Goal: Task Accomplishment & Management: Complete application form

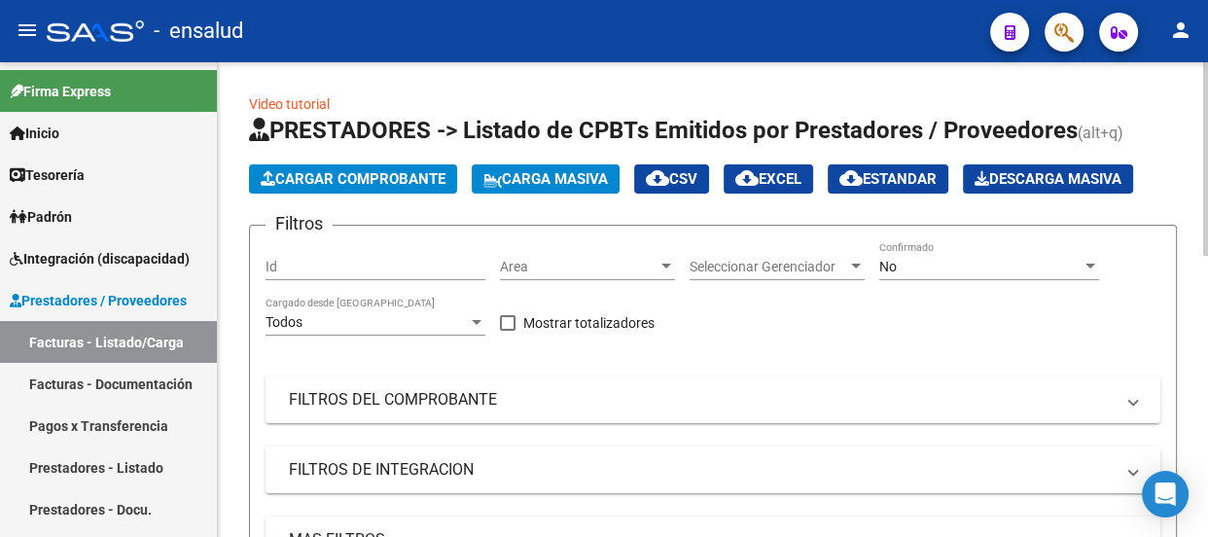
click at [326, 179] on span "Cargar Comprobante" at bounding box center [353, 179] width 185 height 18
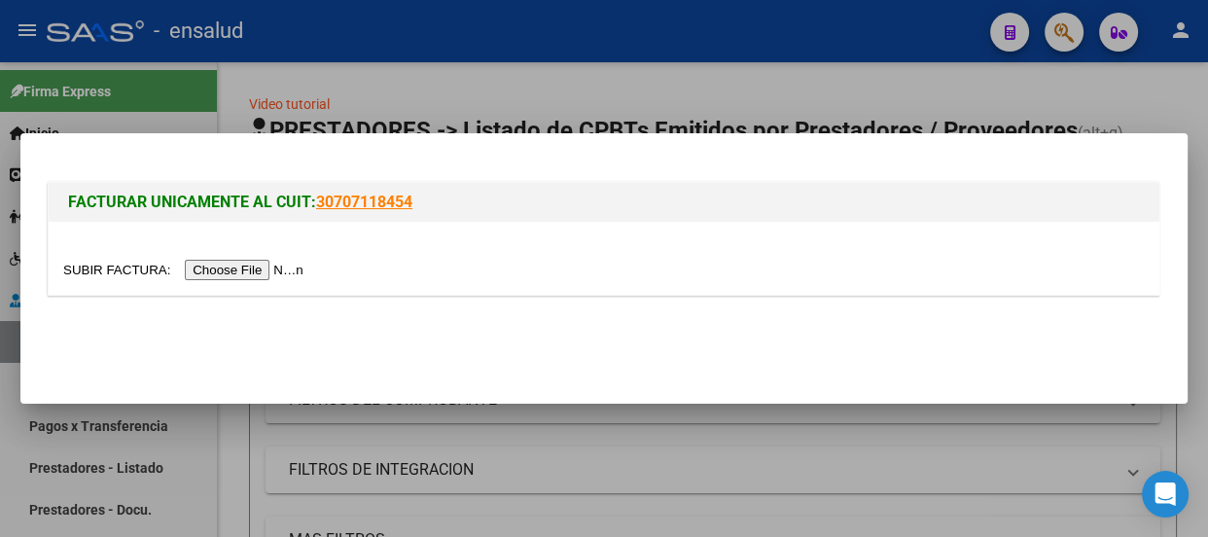
click at [280, 268] on input "file" at bounding box center [186, 270] width 246 height 20
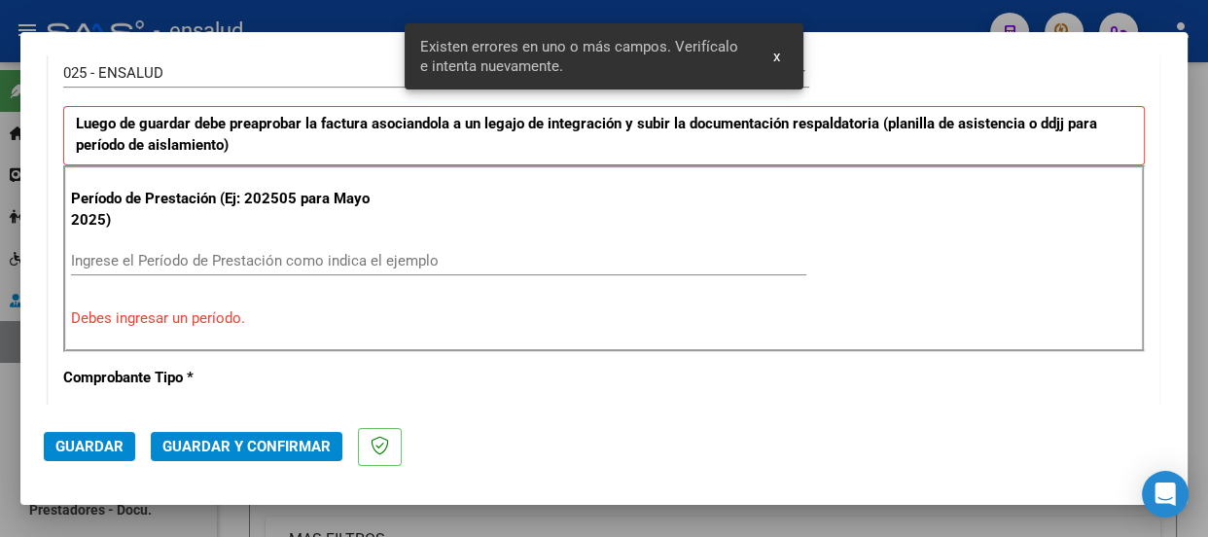
scroll to position [600, 0]
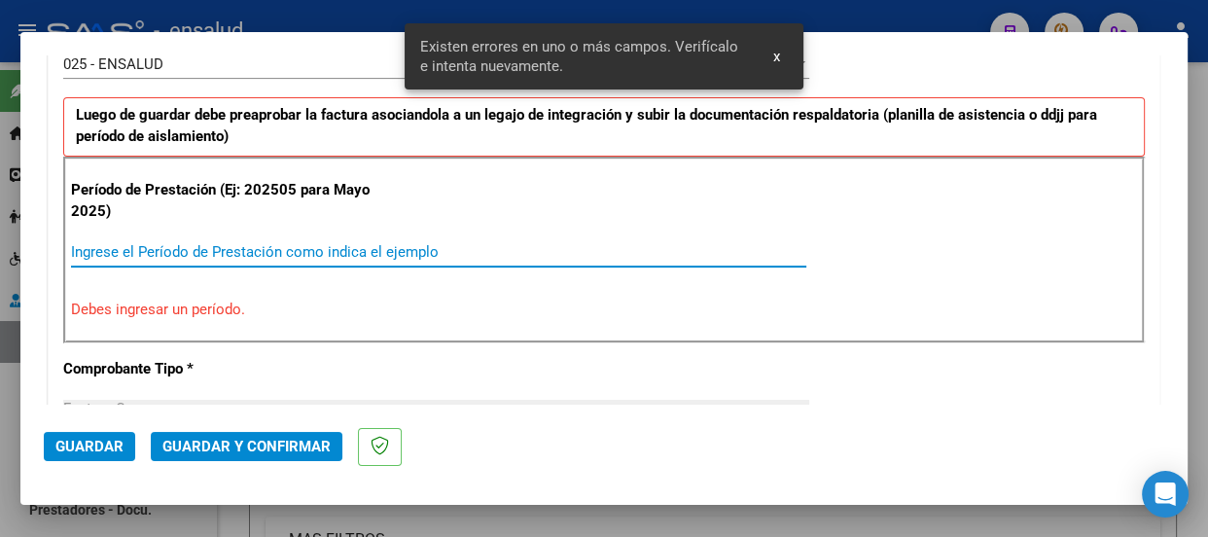
click at [109, 247] on input "Ingrese el Período de Prestación como indica el ejemplo" at bounding box center [438, 252] width 735 height 18
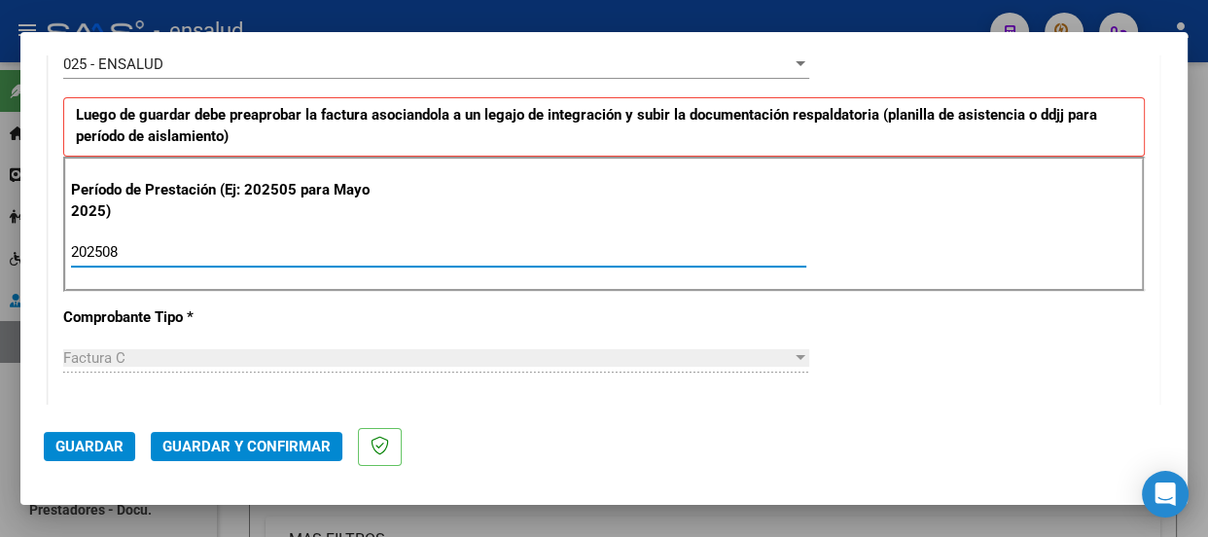
type input "202508"
click at [89, 446] on span "Guardar" at bounding box center [89, 447] width 68 height 18
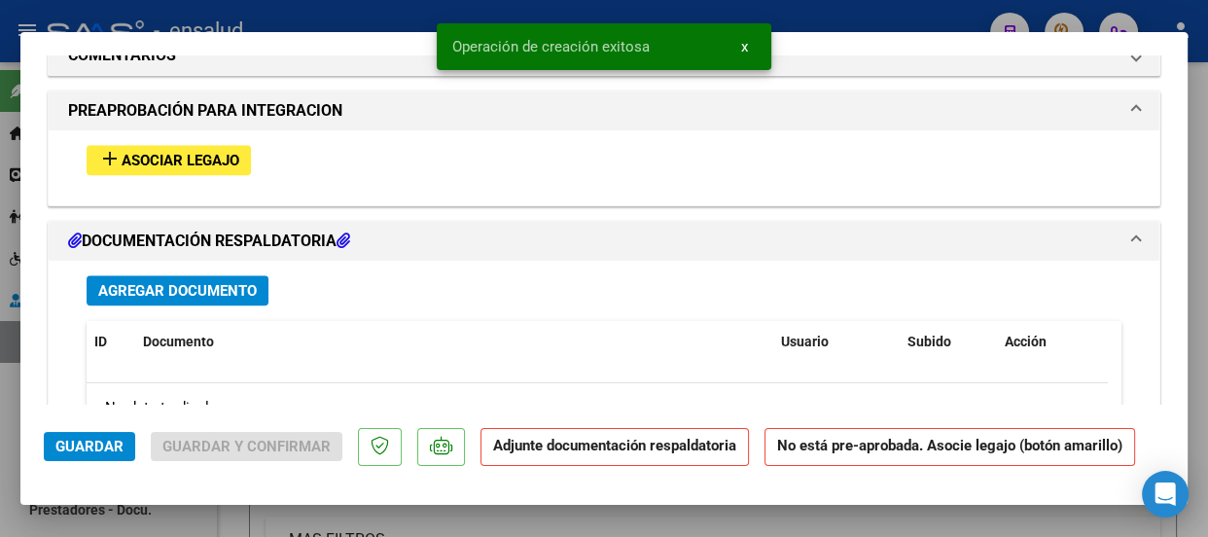
scroll to position [1945, 0]
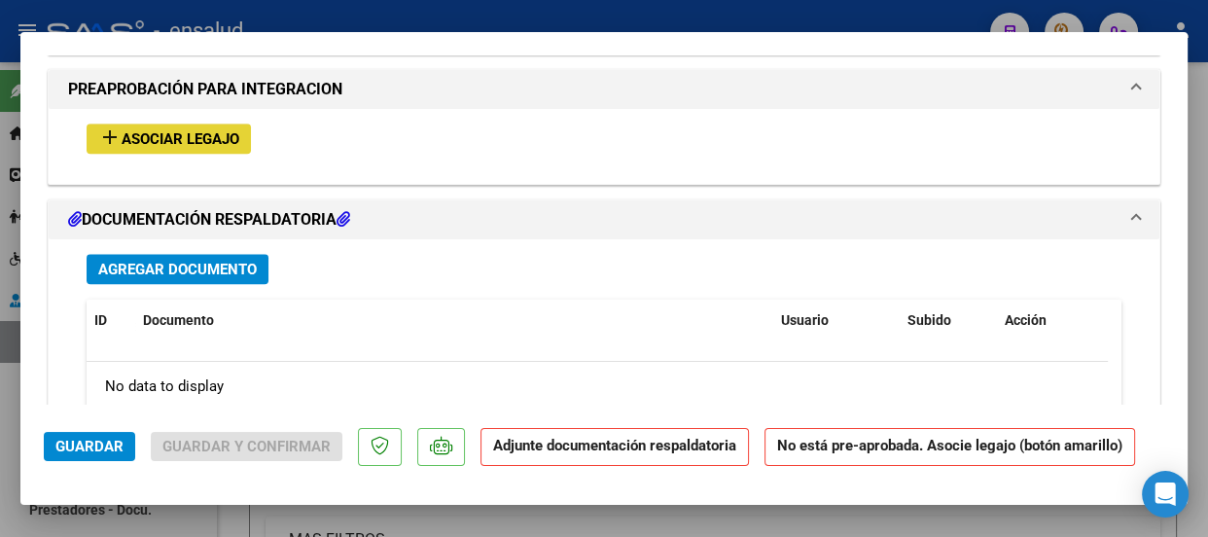
click at [173, 139] on span "Asociar Legajo" at bounding box center [181, 139] width 118 height 18
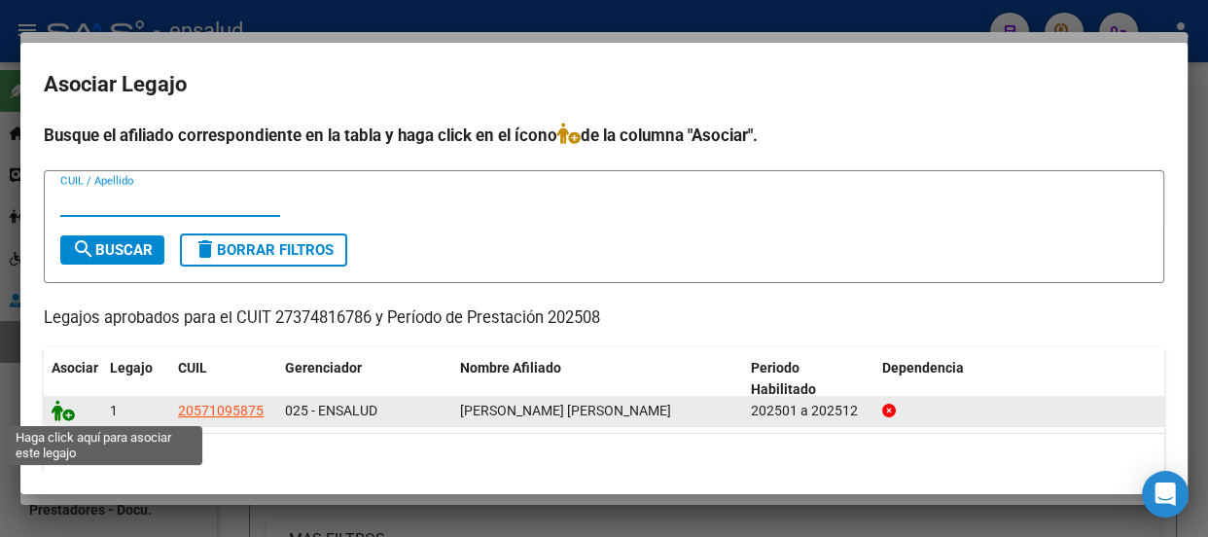
click at [68, 413] on icon at bounding box center [63, 410] width 23 height 21
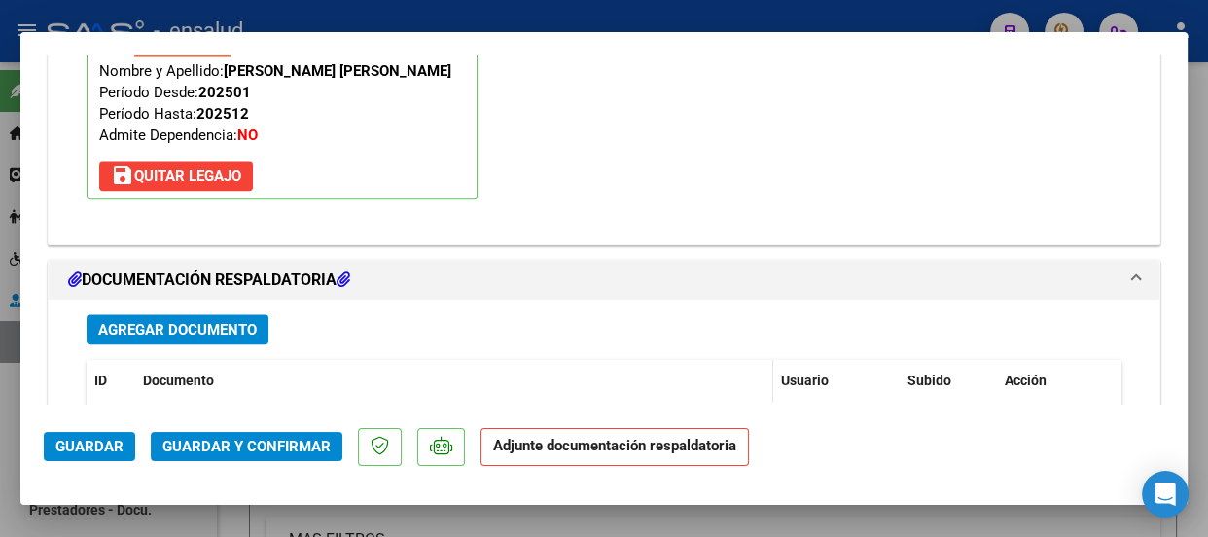
scroll to position [2172, 0]
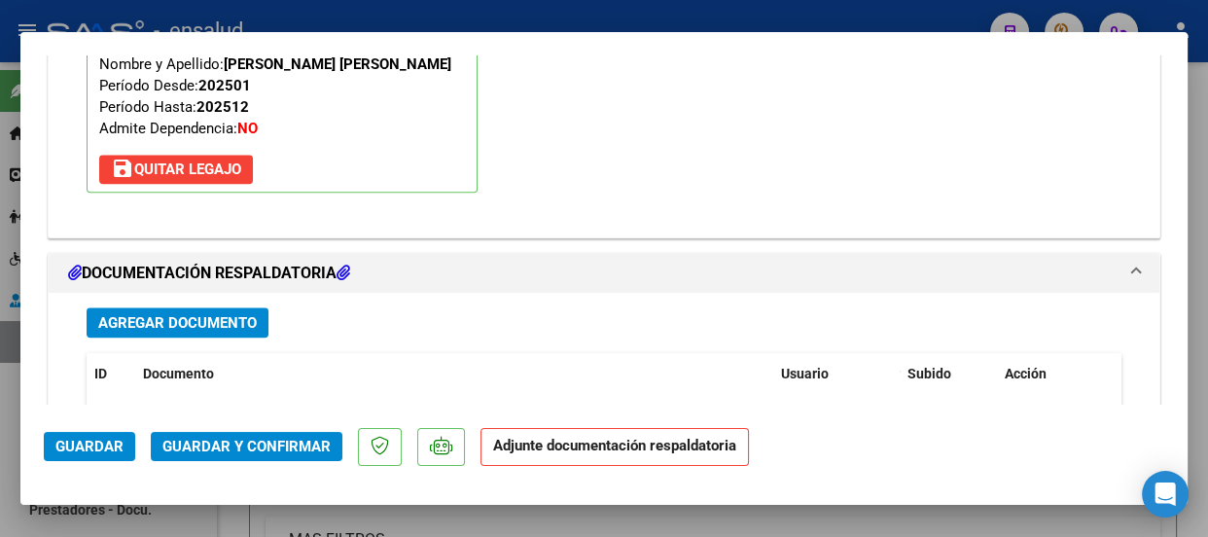
click at [205, 321] on span "Agregar Documento" at bounding box center [177, 323] width 159 height 18
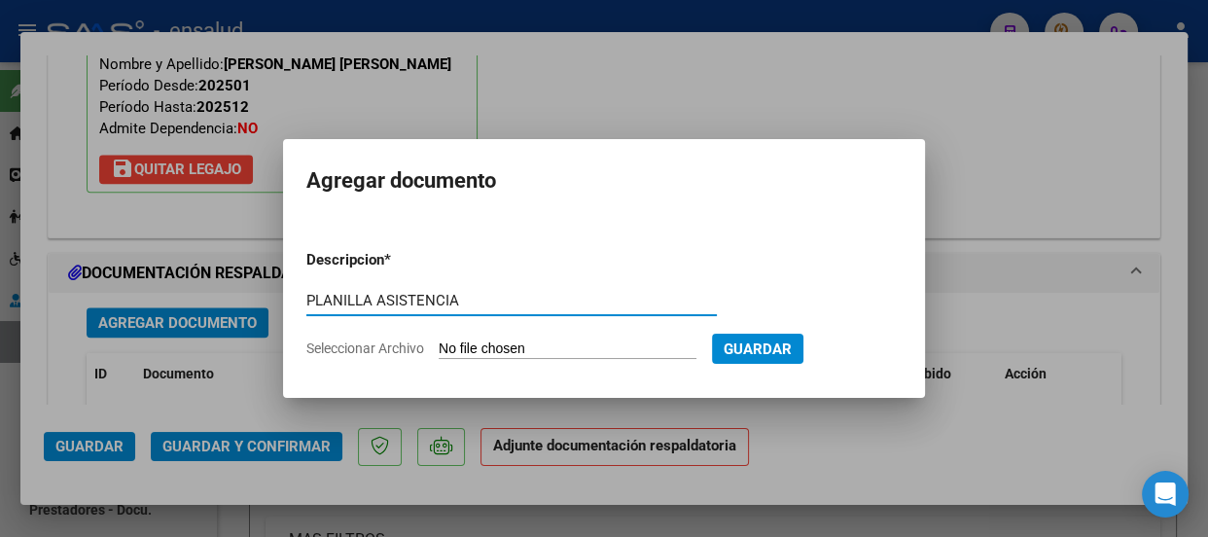
type input "PLANILLA ASISTENCIA"
click at [598, 349] on input "Seleccionar Archivo" at bounding box center [568, 349] width 258 height 18
type input "C:\fakepath\[PERSON_NAME] MATEO_202508_90_N_AGUIRRE MARIA_1-184-PA.pdf"
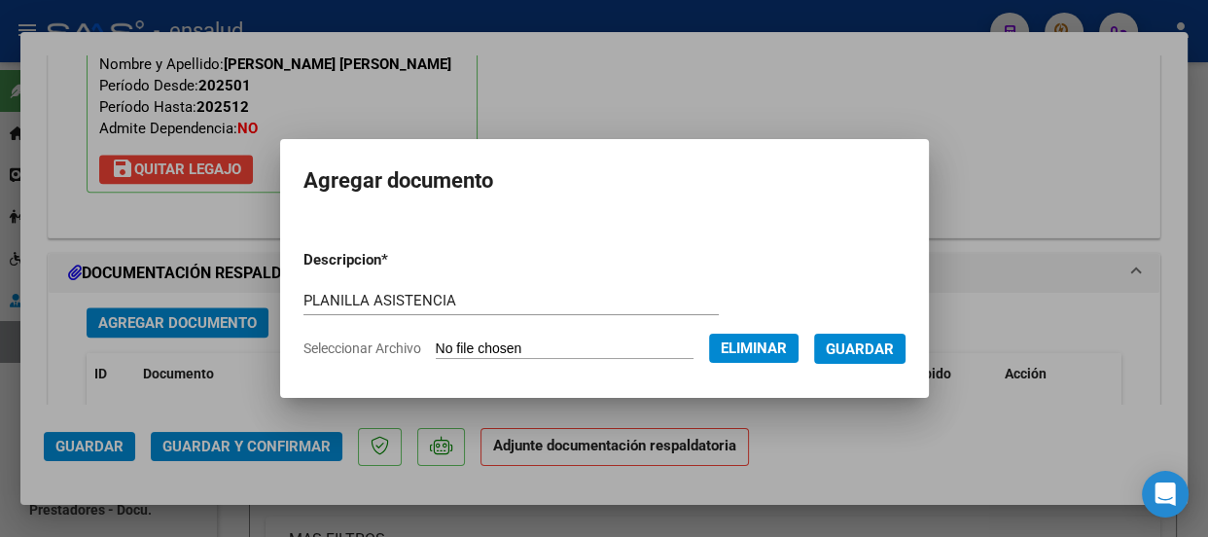
click at [888, 350] on span "Guardar" at bounding box center [860, 349] width 68 height 18
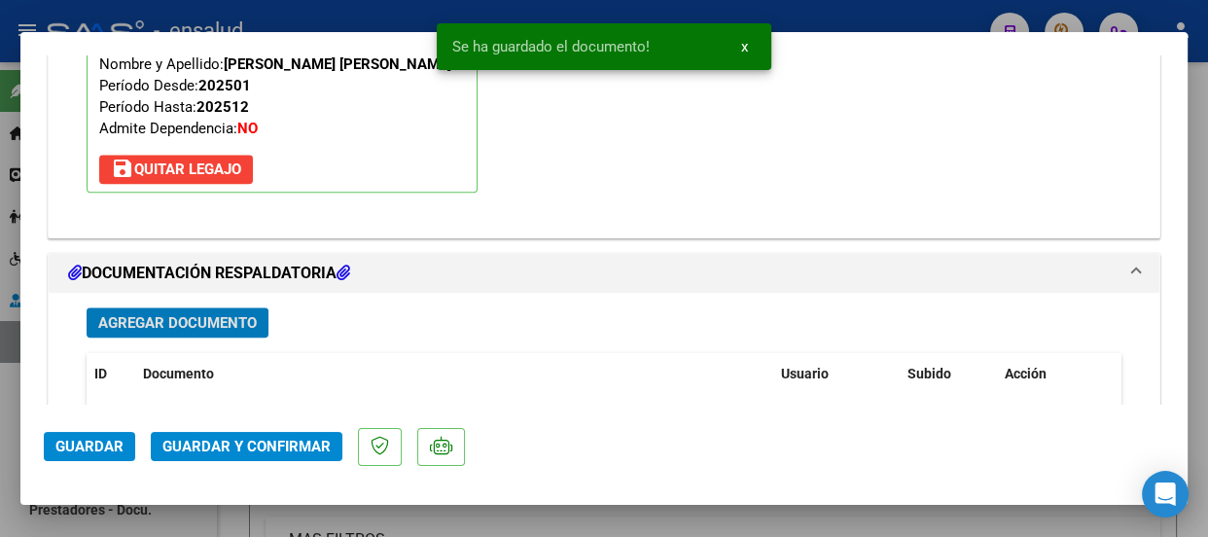
click at [286, 447] on span "Guardar y Confirmar" at bounding box center [246, 447] width 168 height 18
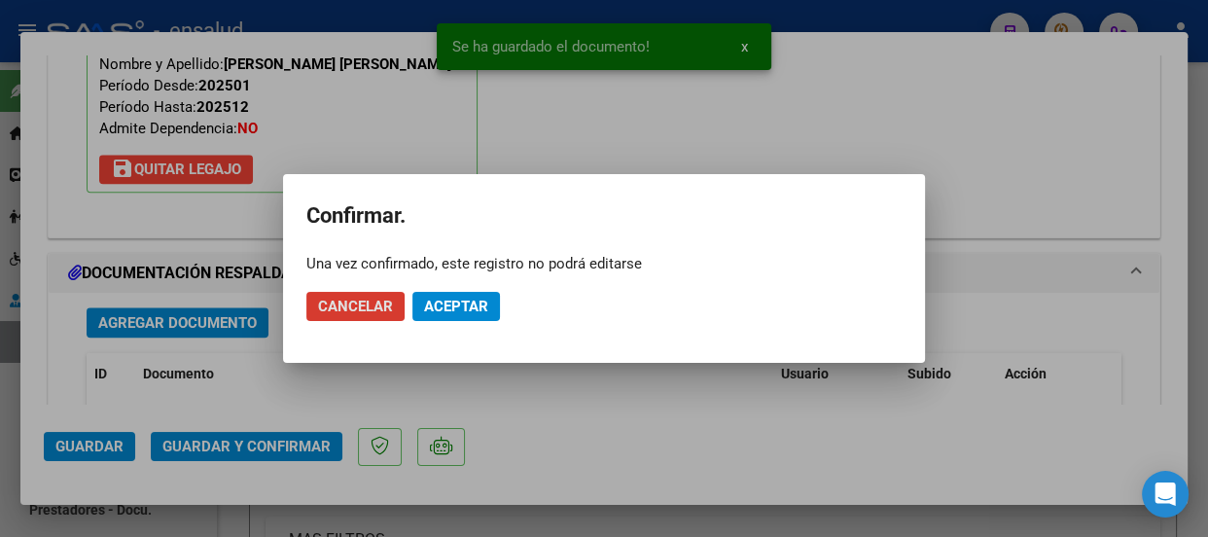
drag, startPoint x: 478, startPoint y: 303, endPoint x: 504, endPoint y: 276, distance: 37.2
click at [485, 293] on button "Aceptar" at bounding box center [456, 306] width 88 height 29
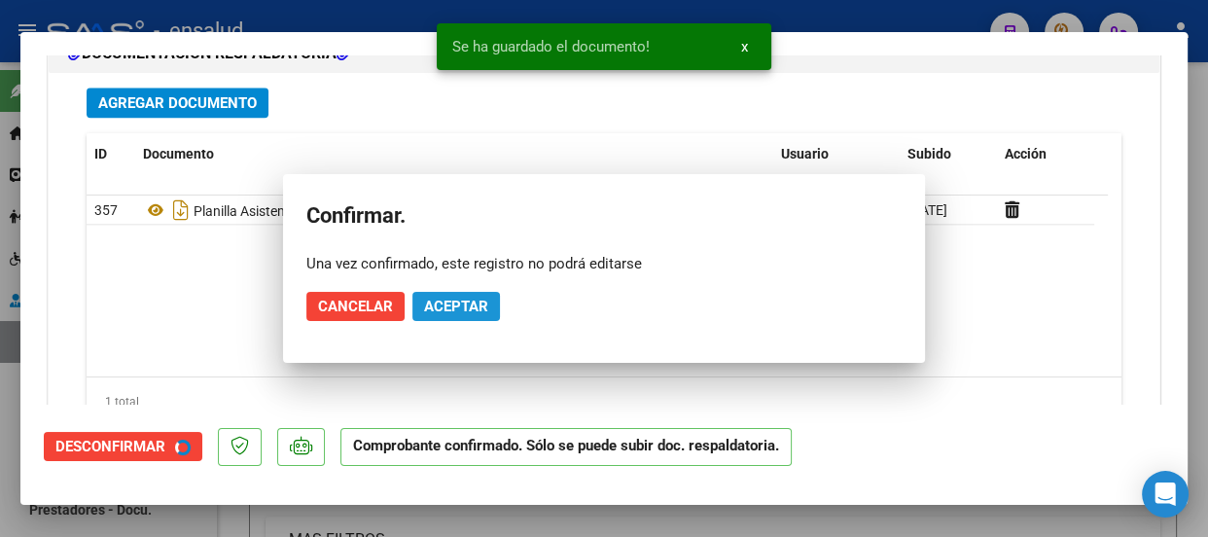
scroll to position [1997, 0]
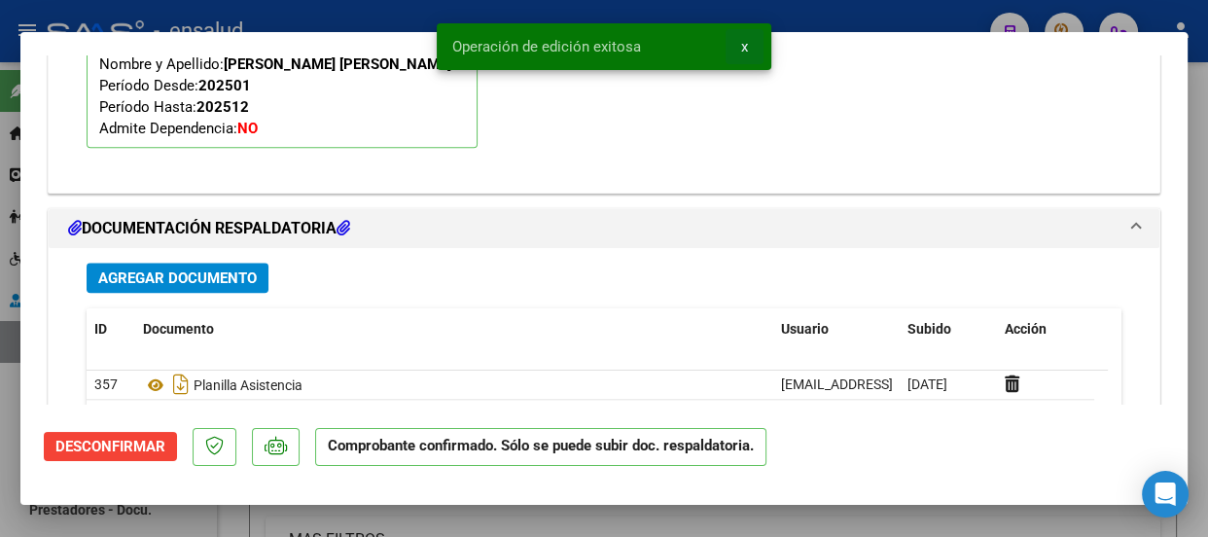
click at [745, 43] on span "x" at bounding box center [744, 47] width 7 height 18
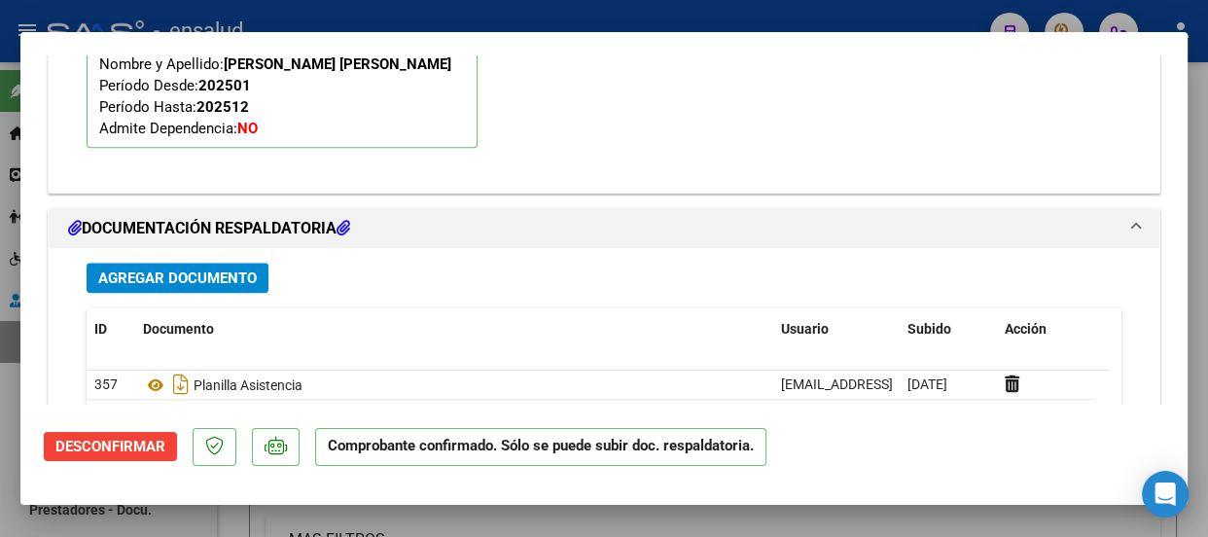
click at [747, 17] on div at bounding box center [604, 268] width 1208 height 537
type input "$ 0,00"
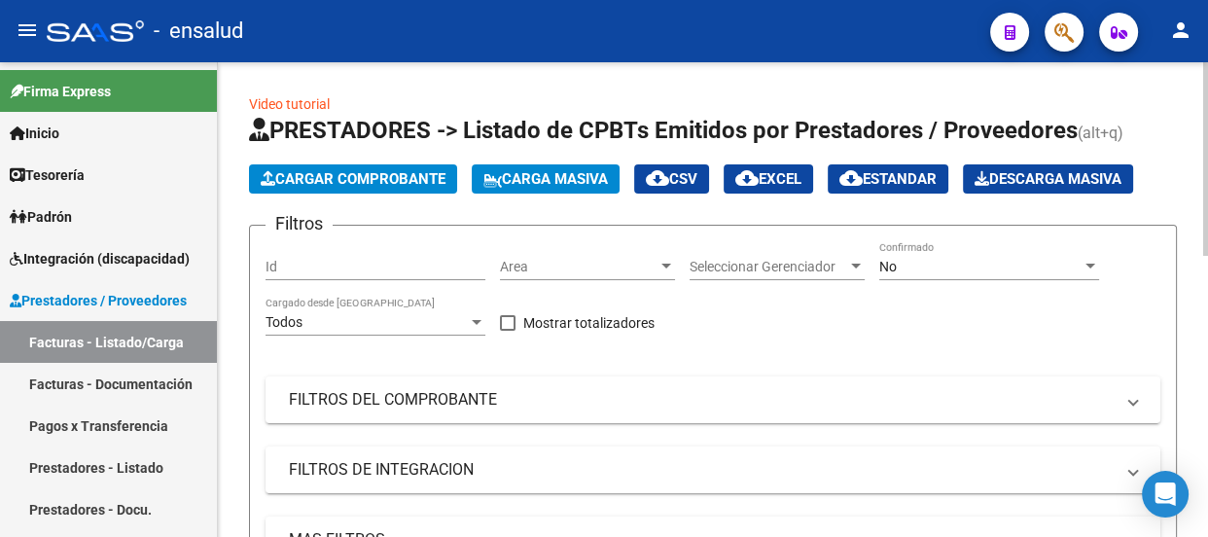
click at [321, 178] on span "Cargar Comprobante" at bounding box center [353, 179] width 185 height 18
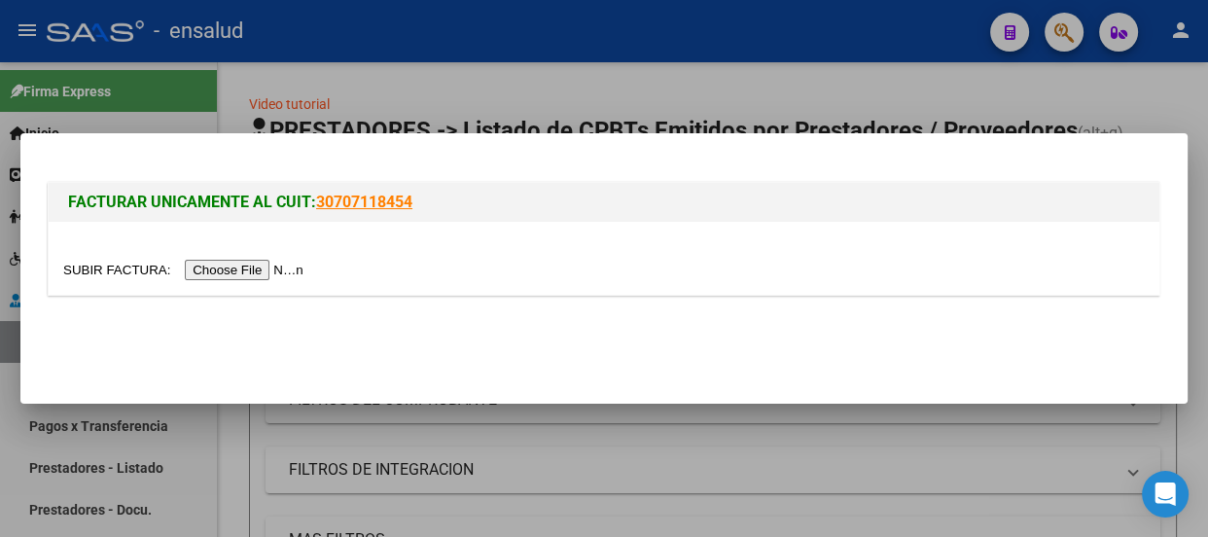
click at [275, 268] on input "file" at bounding box center [186, 270] width 246 height 20
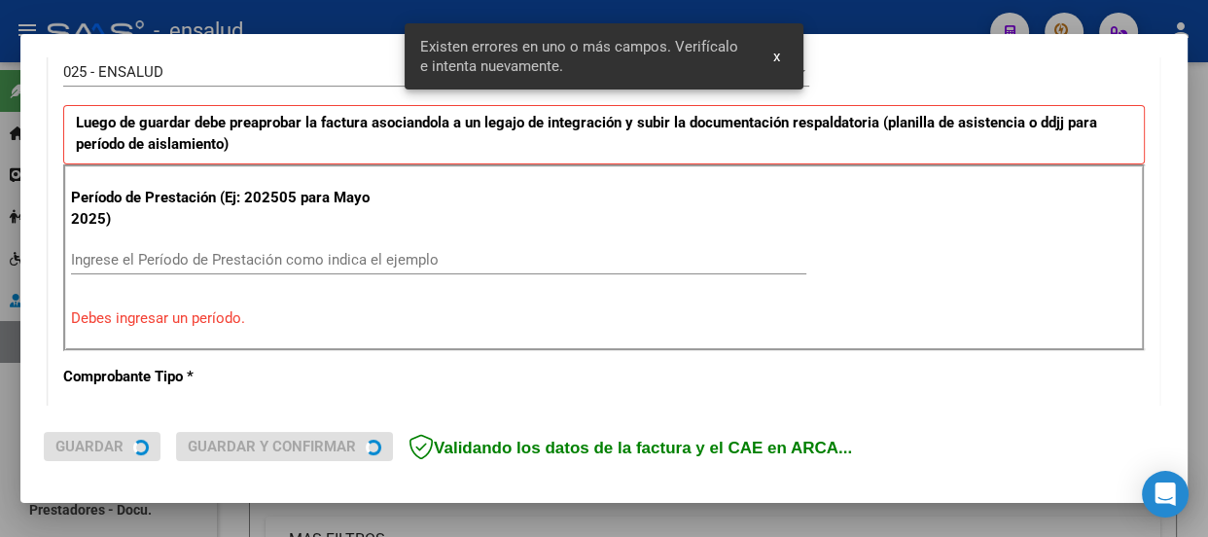
scroll to position [600, 0]
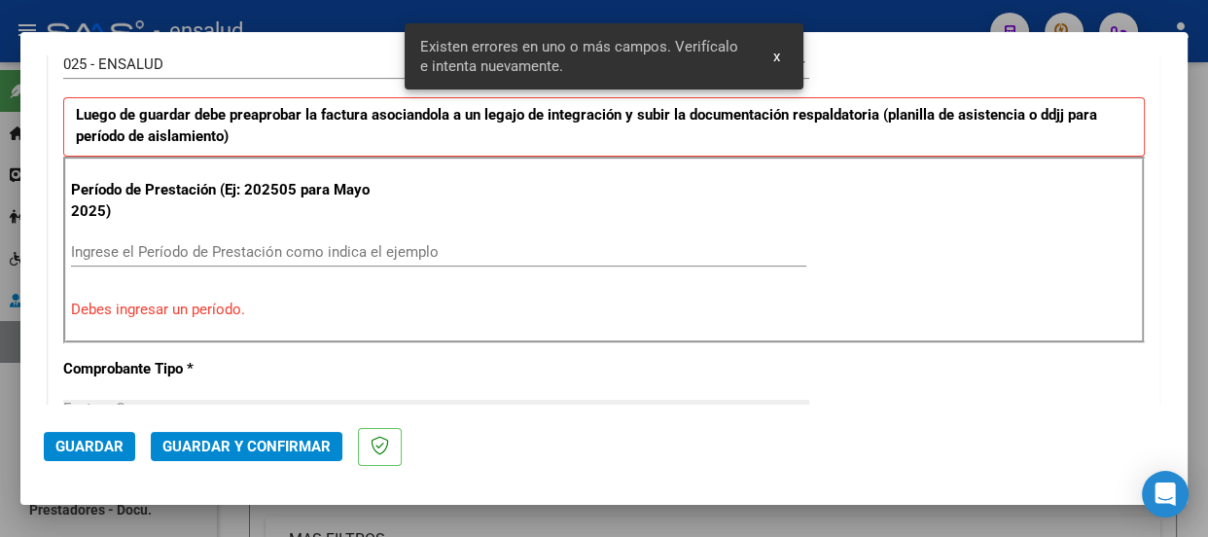
click at [106, 259] on div "Ingrese el Período de Prestación como indica el ejemplo" at bounding box center [438, 251] width 735 height 29
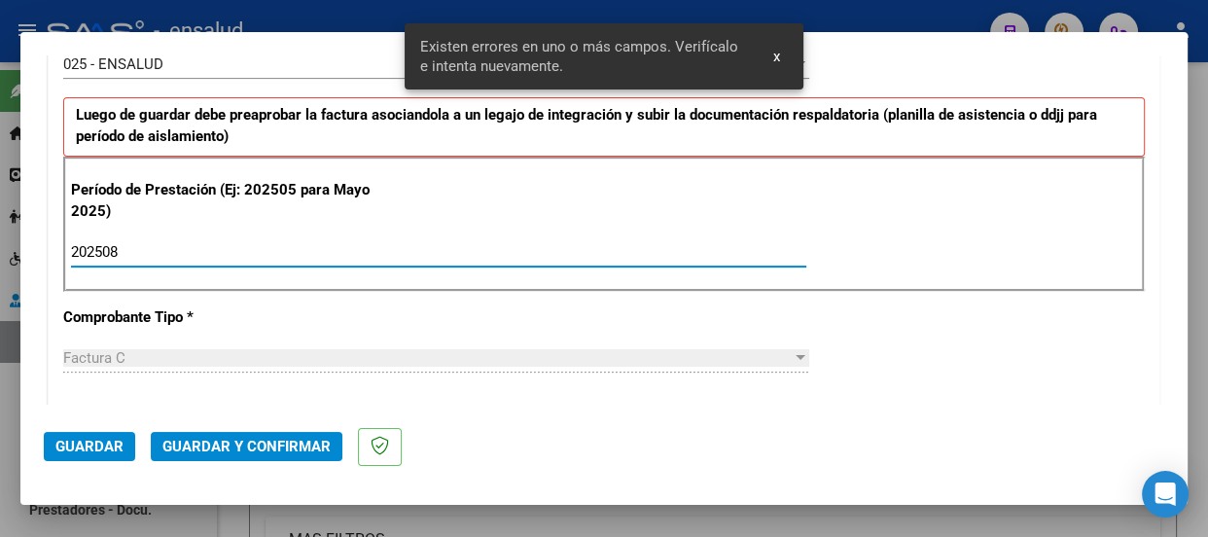
type input "202508"
click at [76, 441] on span "Guardar" at bounding box center [89, 447] width 68 height 18
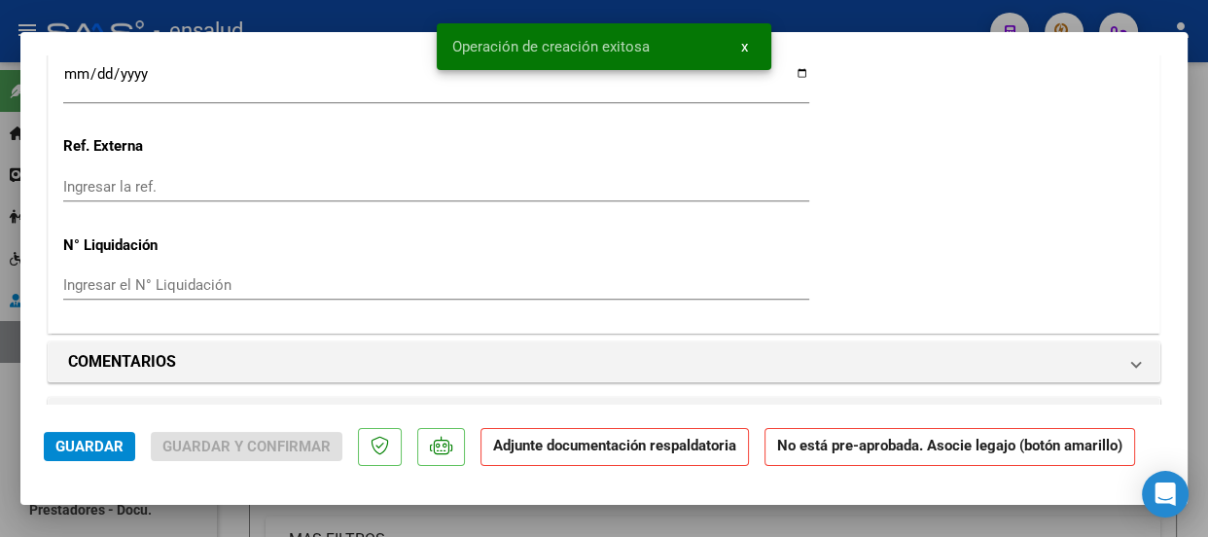
scroll to position [1856, 0]
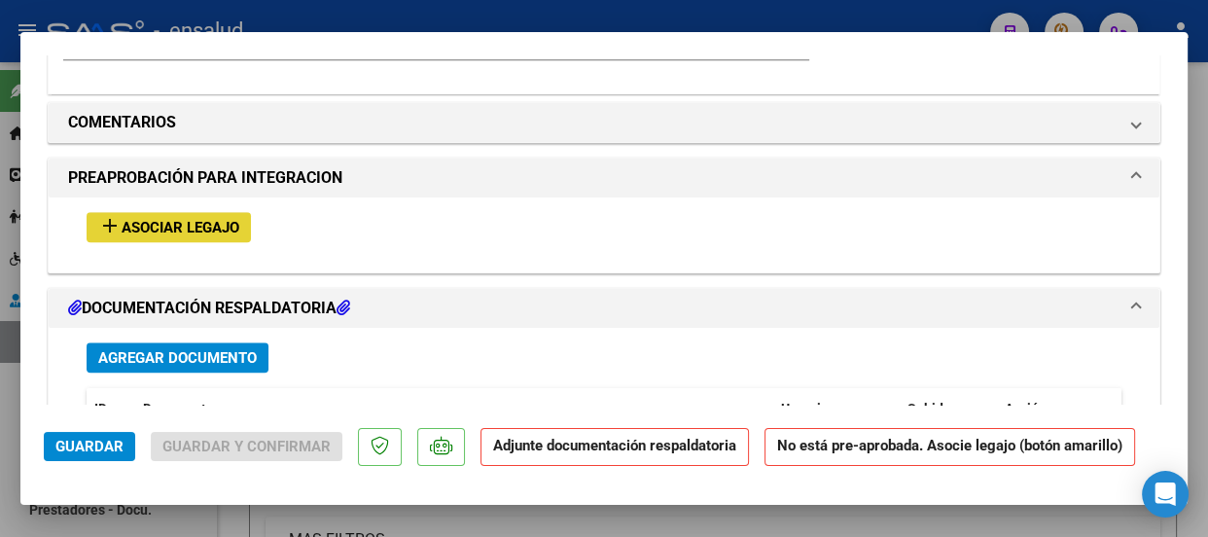
click at [182, 227] on span "Asociar Legajo" at bounding box center [181, 228] width 118 height 18
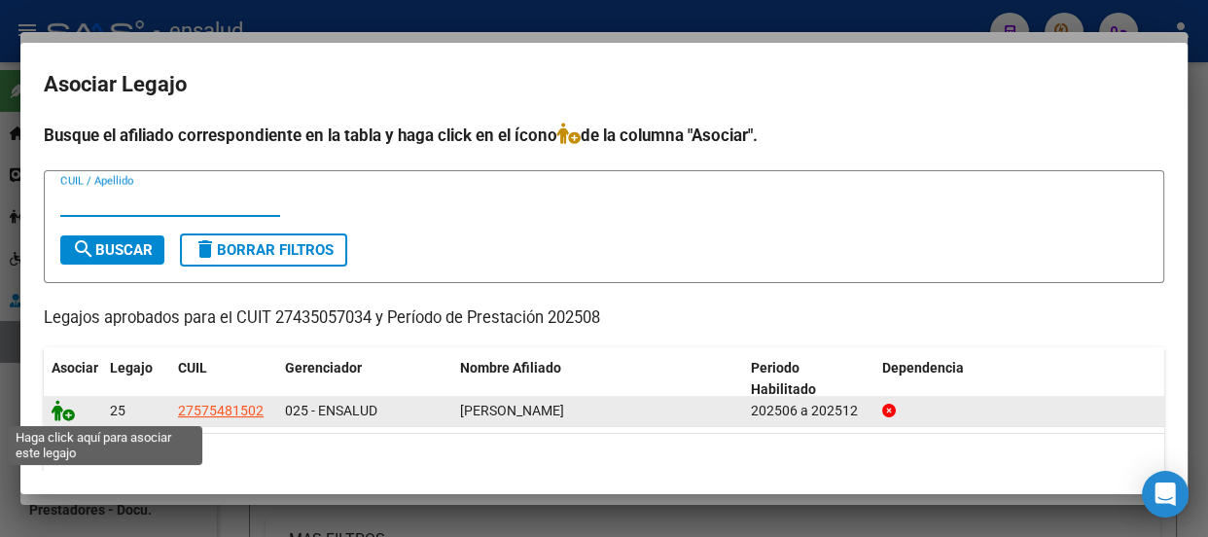
click at [68, 416] on icon at bounding box center [63, 410] width 23 height 21
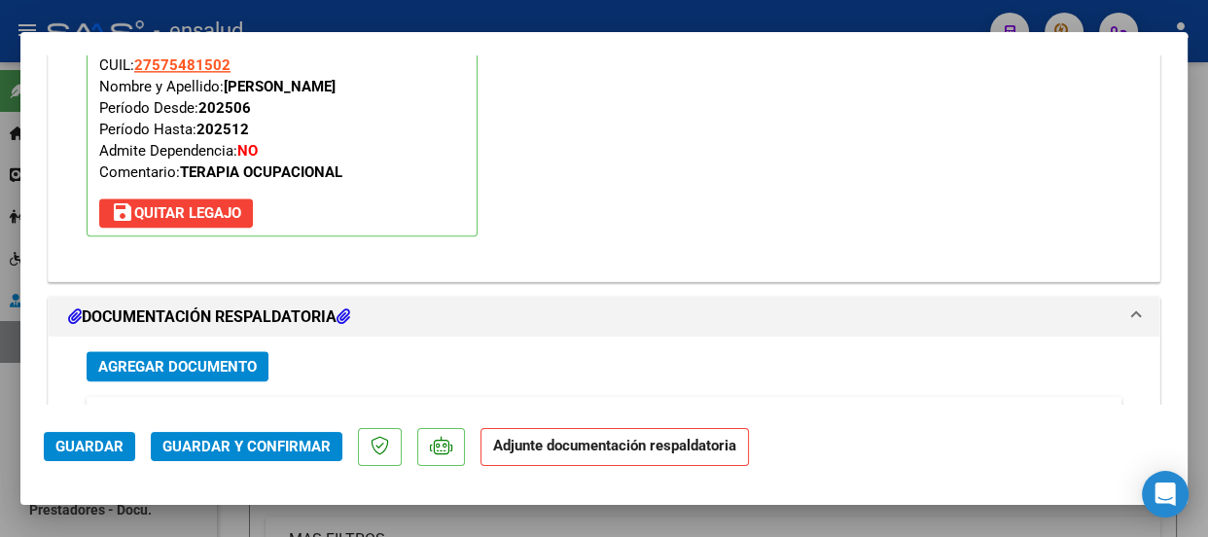
scroll to position [2139, 0]
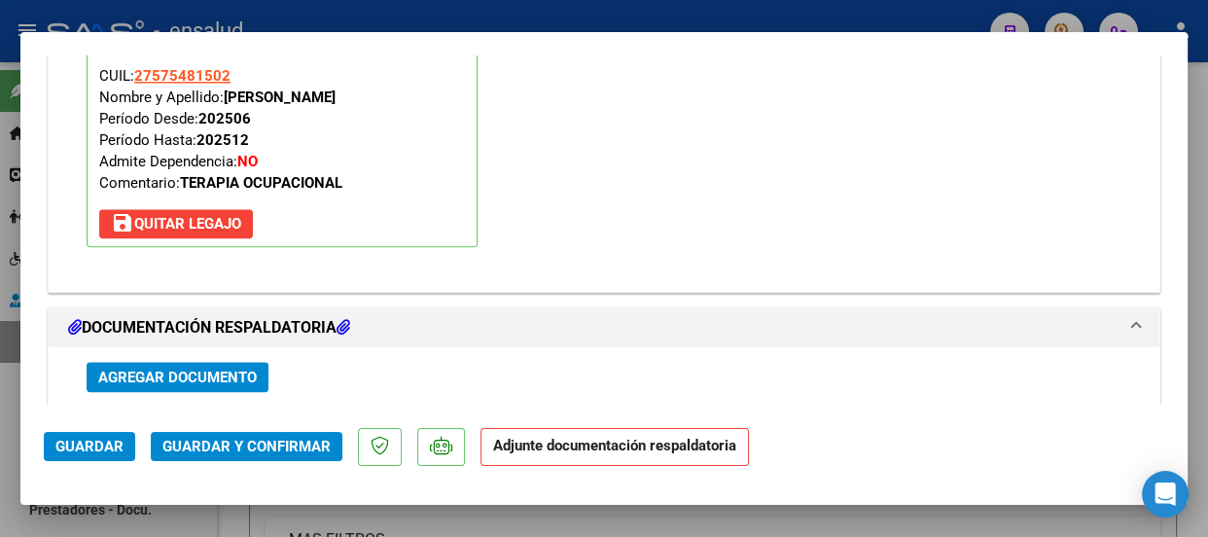
click at [192, 373] on span "Agregar Documento" at bounding box center [177, 378] width 159 height 18
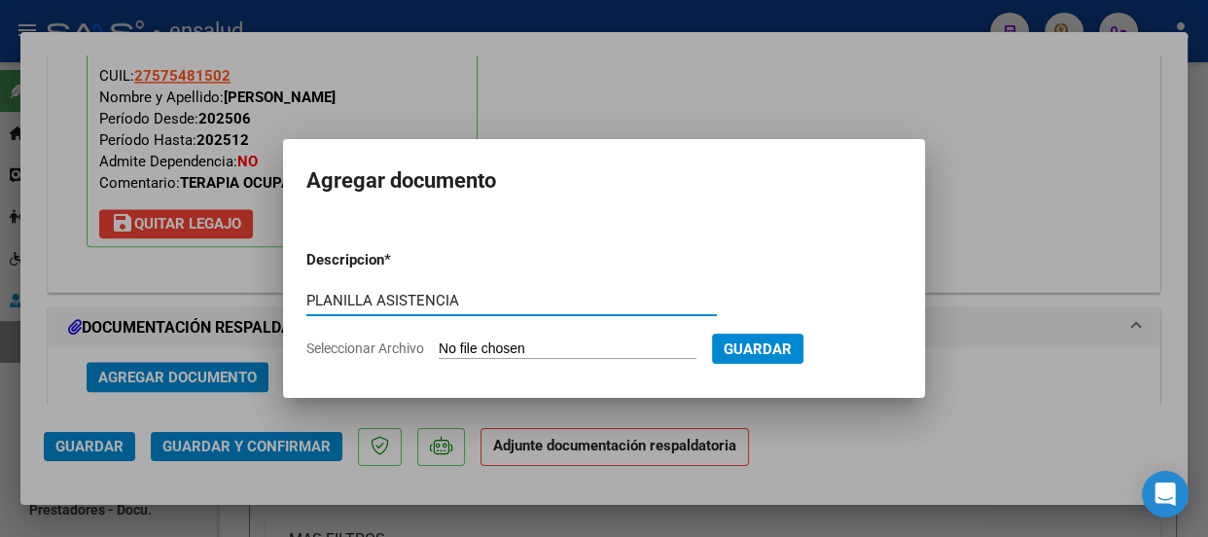
type input "PLANILLA ASISTENCIA"
click at [587, 345] on input "Seleccionar Archivo" at bounding box center [568, 349] width 258 height 18
type input "C:\fakepath\MINA HELENA_202508_90_N_CABAÑA GUADALUPE_1-327-[GEOGRAPHIC_DATA]pdf"
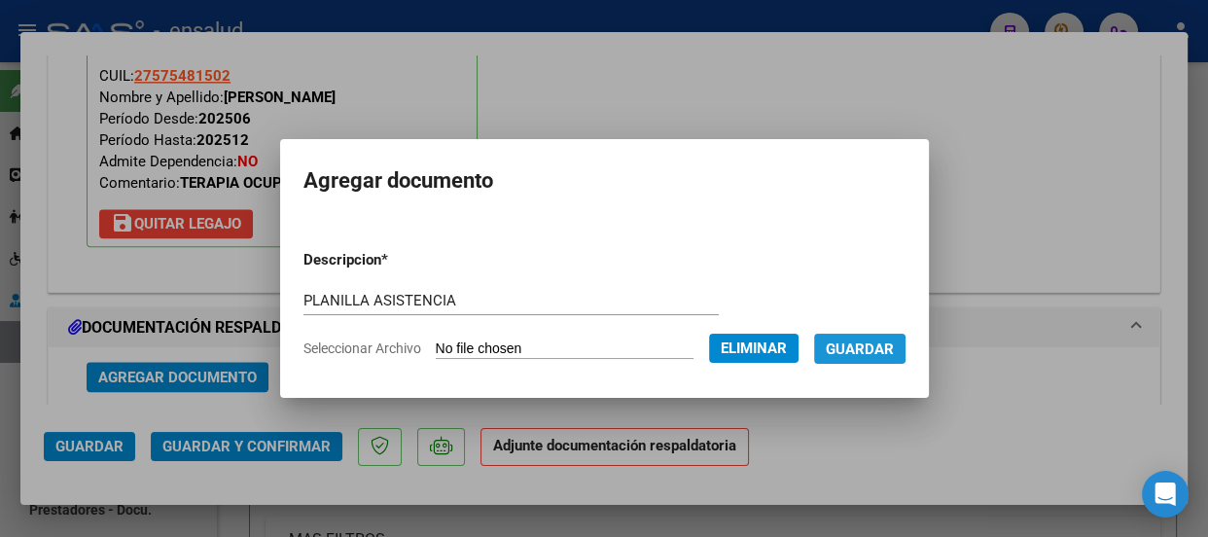
click at [883, 348] on span "Guardar" at bounding box center [860, 349] width 68 height 18
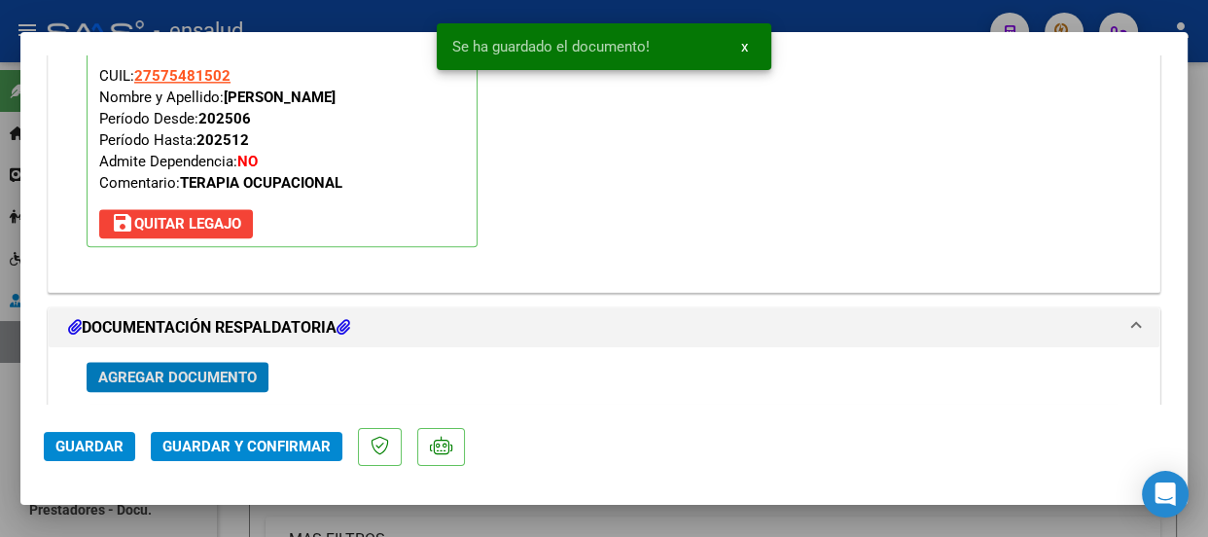
click at [243, 449] on span "Guardar y Confirmar" at bounding box center [246, 447] width 168 height 18
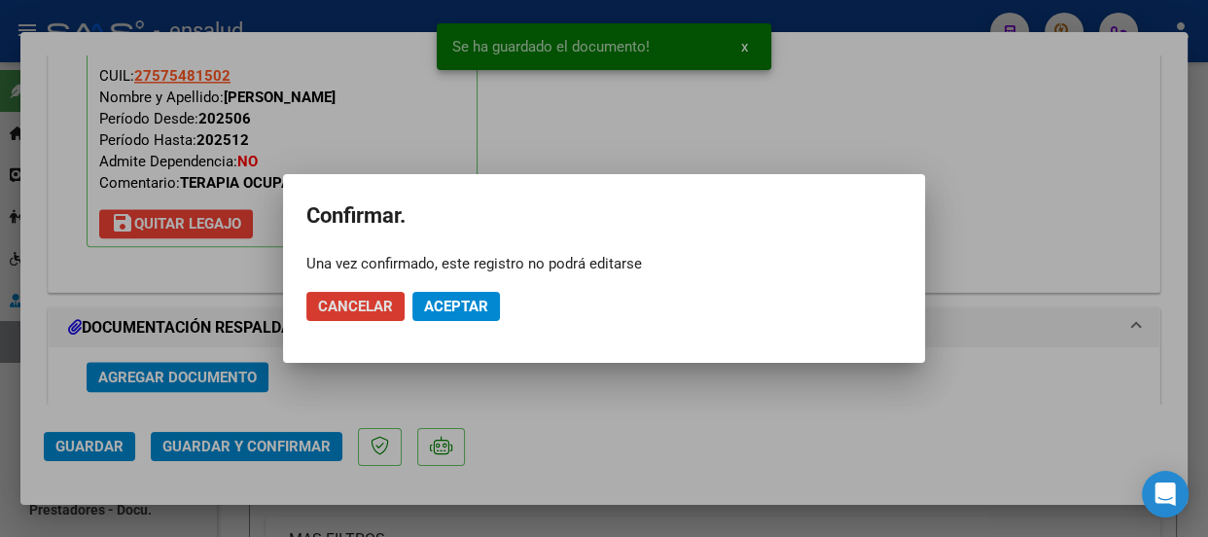
click at [466, 301] on span "Aceptar" at bounding box center [456, 307] width 64 height 18
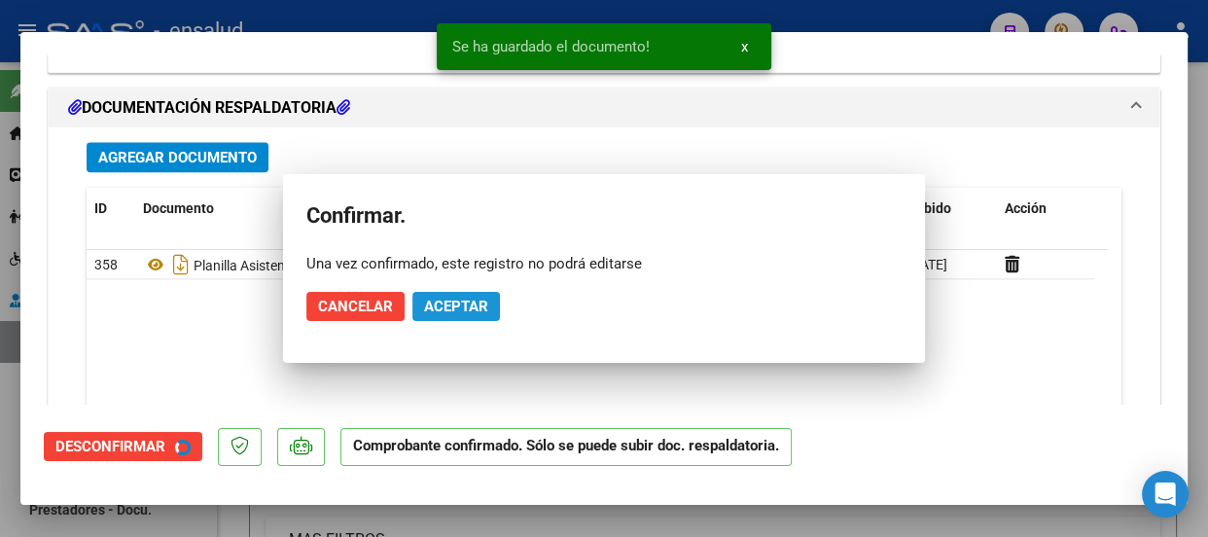
scroll to position [1963, 0]
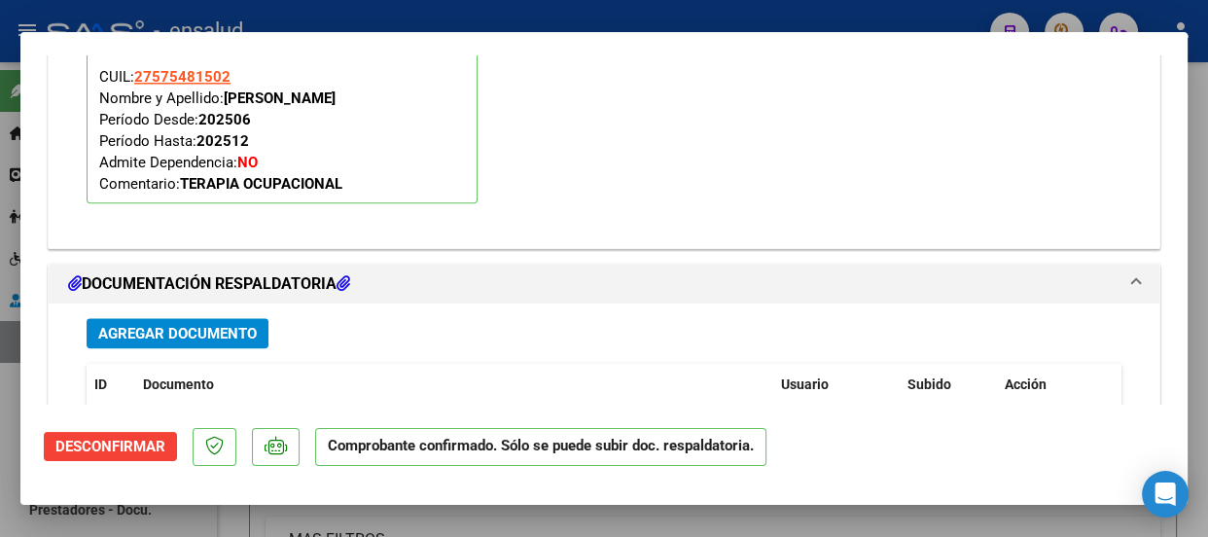
click at [750, 13] on div at bounding box center [604, 268] width 1208 height 537
type input "$ 0,00"
